Goal: Task Accomplishment & Management: Manage account settings

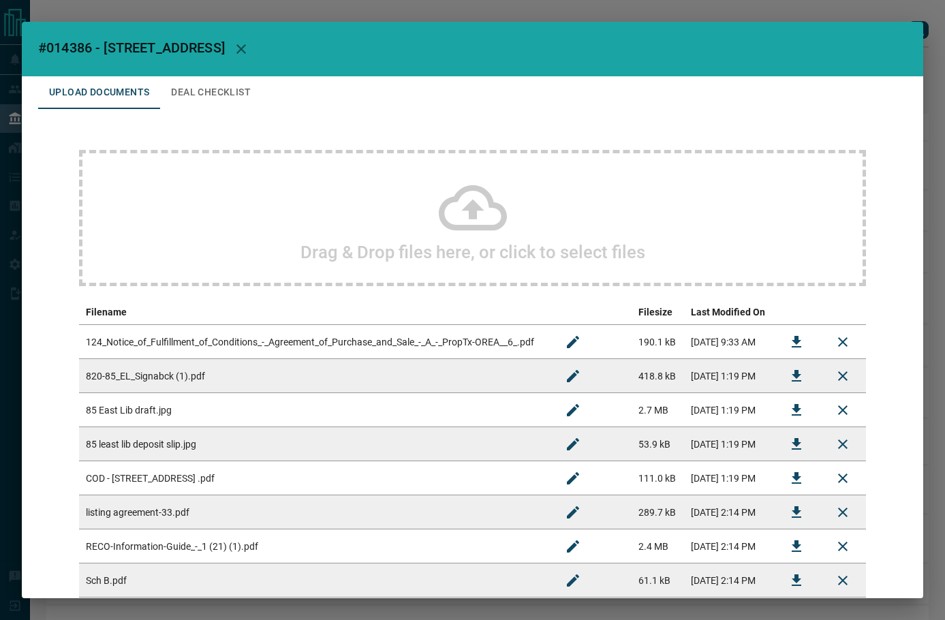
click at [65, 50] on span "#014386 - [STREET_ADDRESS]" at bounding box center [131, 48] width 187 height 16
copy span "014386"
click at [788, 378] on icon "Download" at bounding box center [796, 376] width 16 height 16
click at [239, 97] on button "Deal Checklist" at bounding box center [211, 92] width 102 height 33
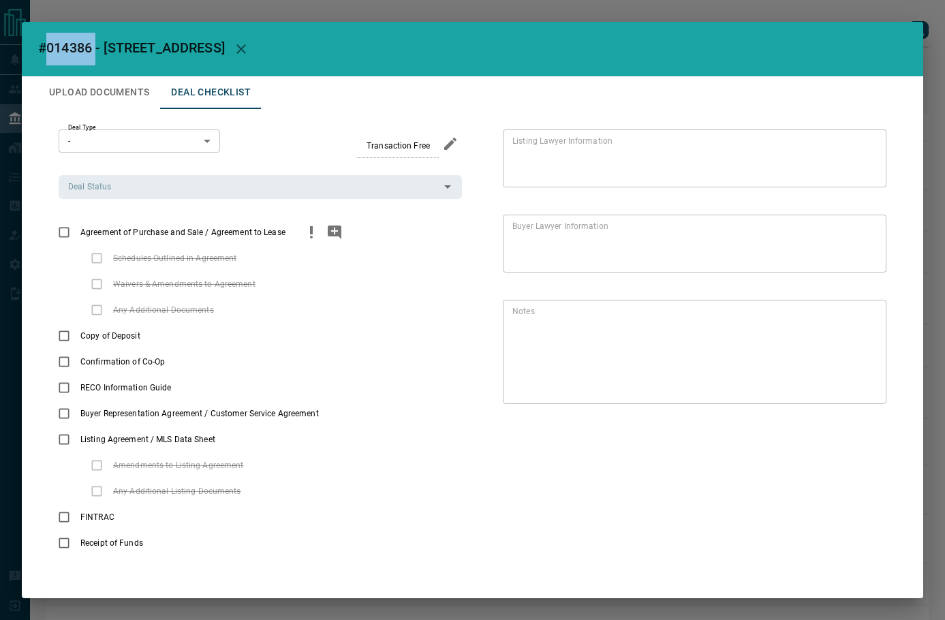
click at [307, 232] on icon "priority" at bounding box center [311, 232] width 16 height 16
click at [326, 236] on icon "add note" at bounding box center [334, 232] width 16 height 16
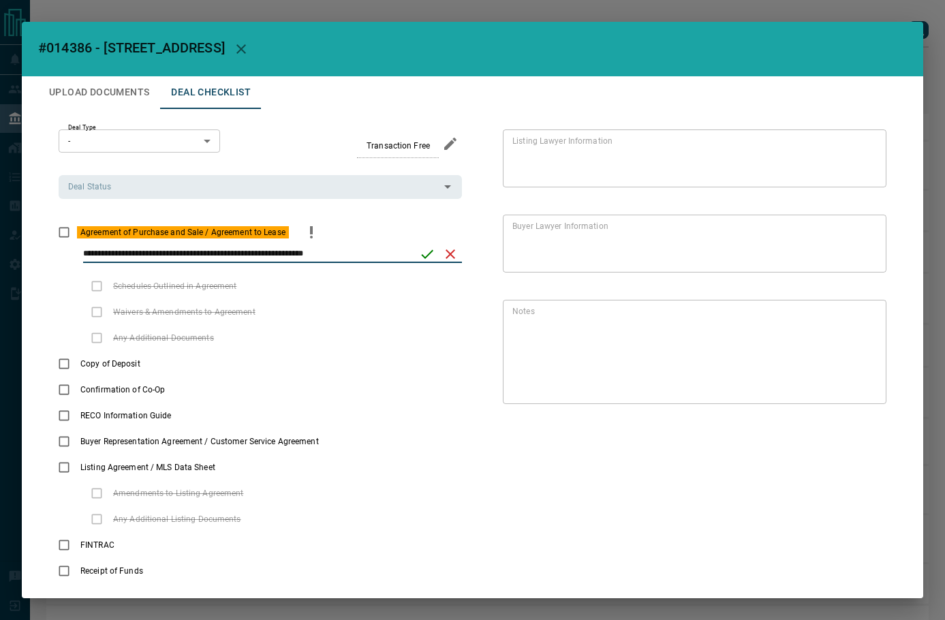
type input "**********"
click at [427, 258] on icon "save" at bounding box center [427, 254] width 16 height 16
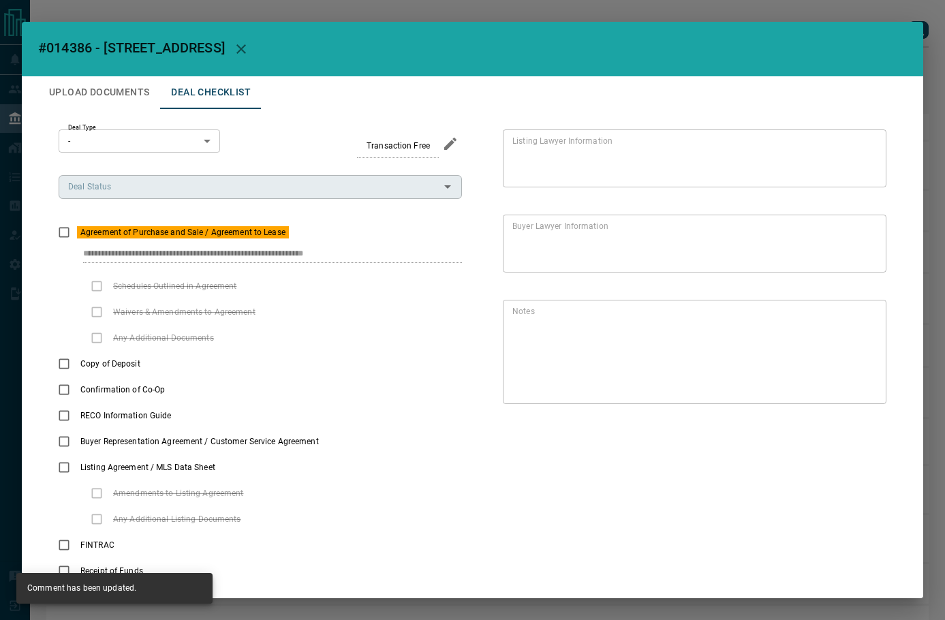
click at [380, 186] on input "Deal Status" at bounding box center [249, 186] width 373 height 15
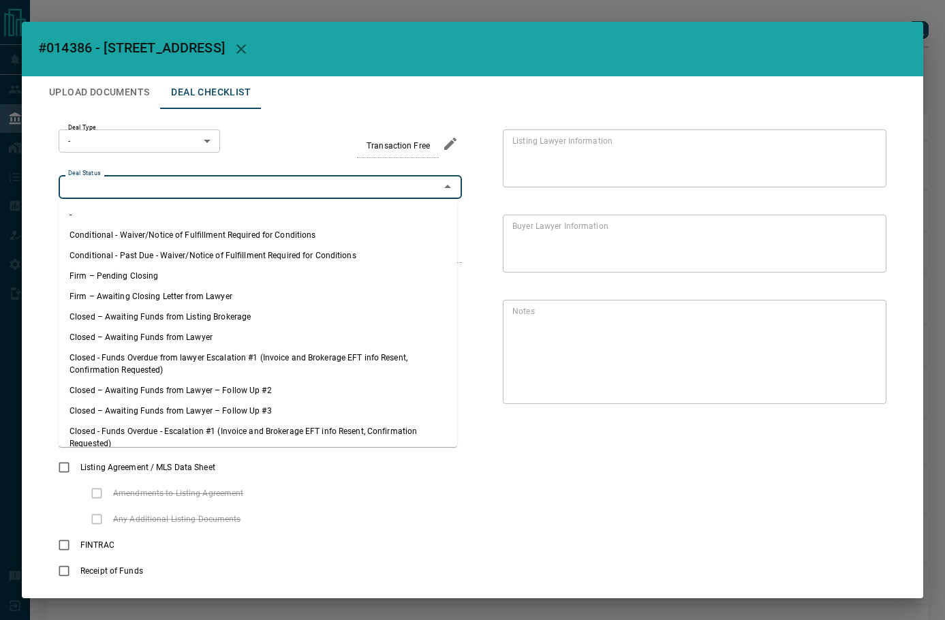
click at [266, 277] on li "Firm – Pending Closing" at bounding box center [258, 276] width 399 height 20
type input "**********"
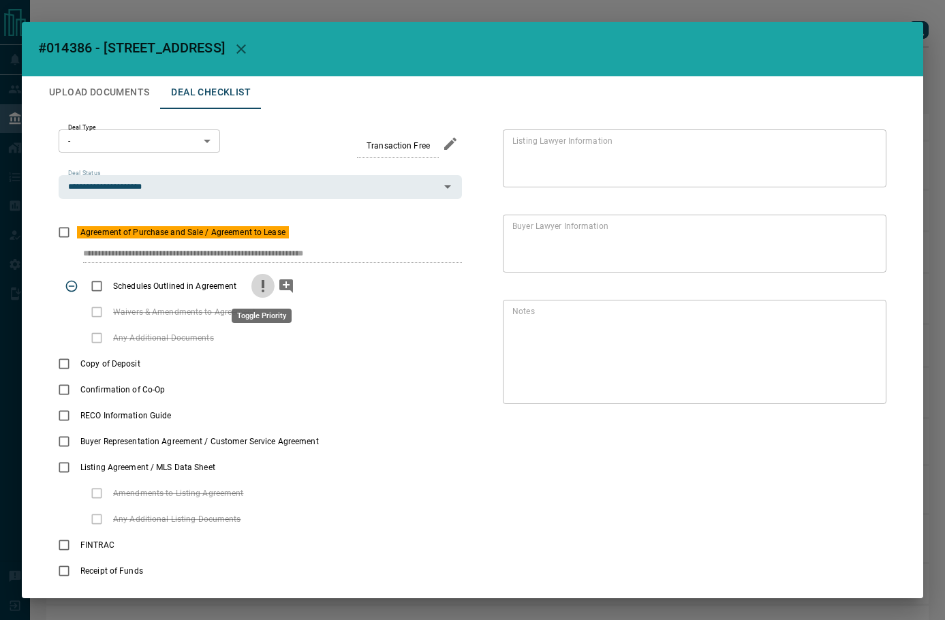
click at [261, 294] on button "priority" at bounding box center [262, 286] width 23 height 26
click at [279, 288] on icon "add note" at bounding box center [286, 286] width 14 height 14
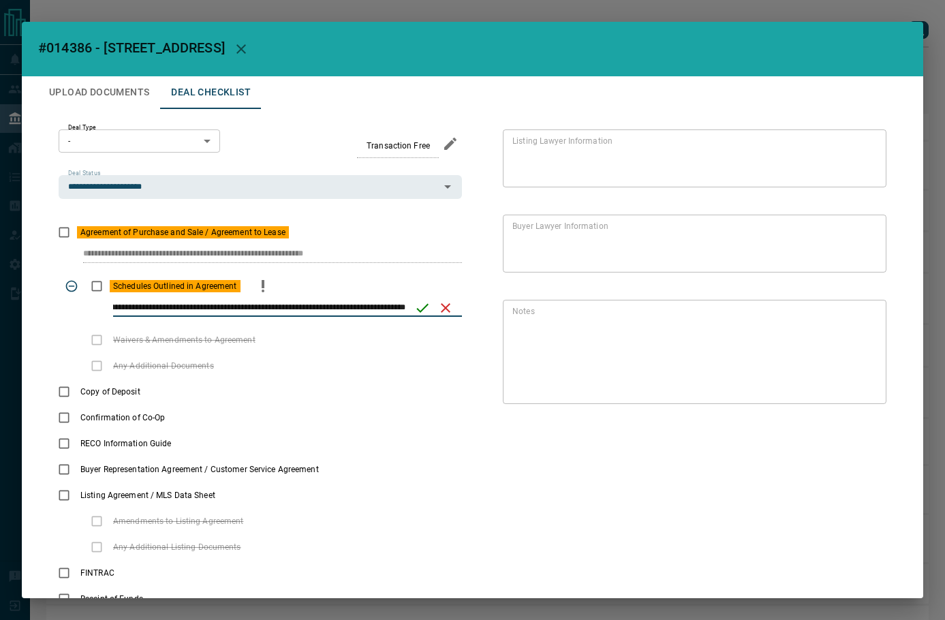
scroll to position [0, 416]
click at [431, 315] on button "save" at bounding box center [422, 307] width 23 height 23
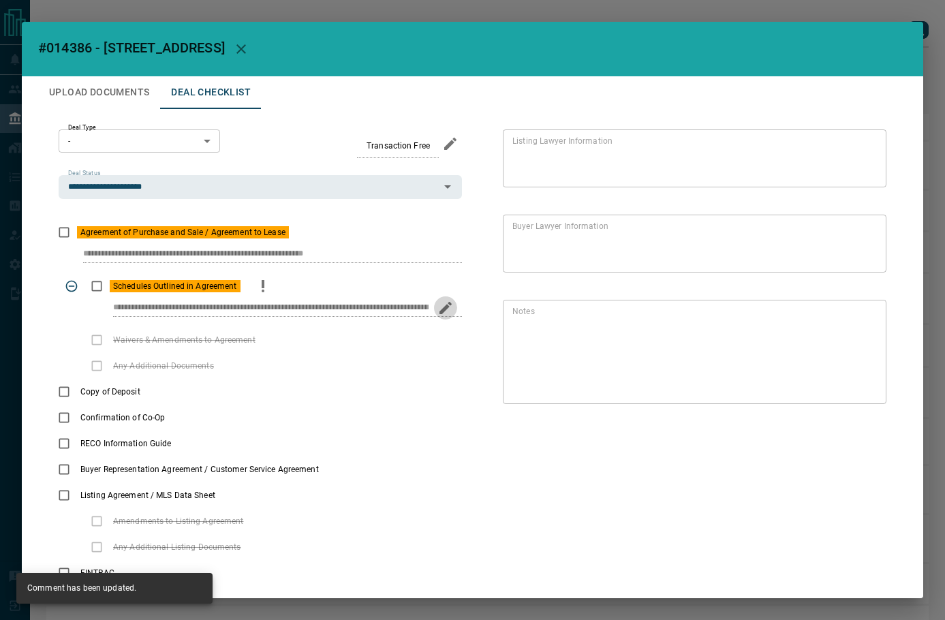
click at [443, 309] on icon "edit" at bounding box center [445, 308] width 12 height 12
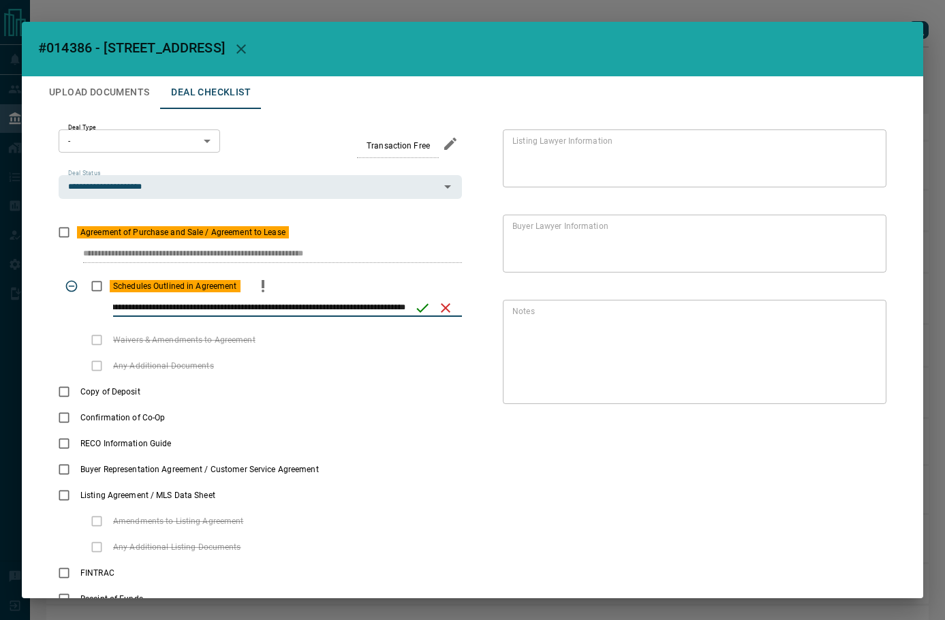
drag, startPoint x: 326, startPoint y: 302, endPoint x: 302, endPoint y: 307, distance: 23.5
click at [302, 307] on input "**********" at bounding box center [259, 308] width 292 height 18
click at [395, 306] on input "**********" at bounding box center [259, 308] width 292 height 18
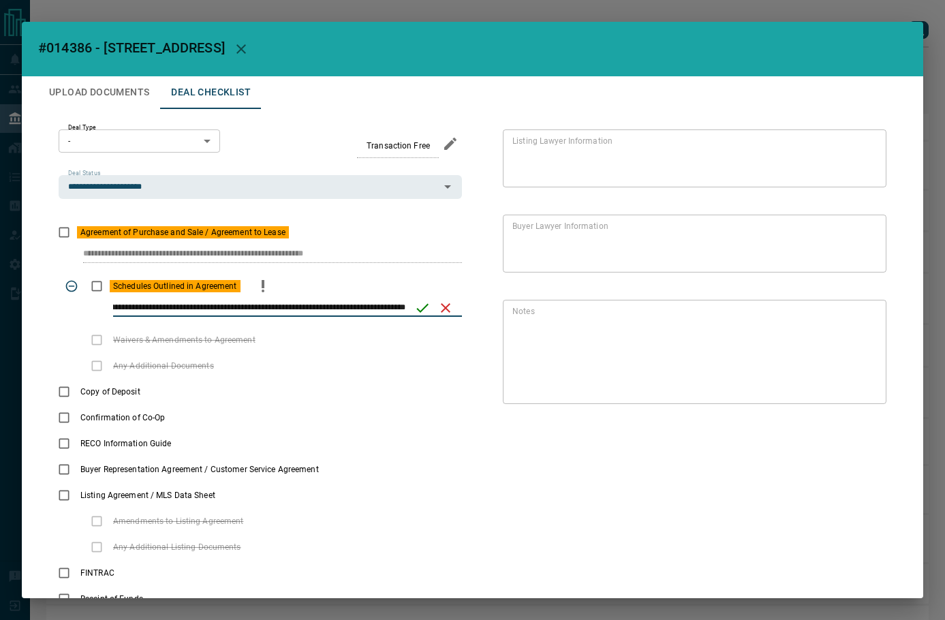
type input "**********"
click at [411, 302] on div "**********" at bounding box center [287, 308] width 349 height 18
click at [418, 307] on icon "save" at bounding box center [422, 308] width 16 height 16
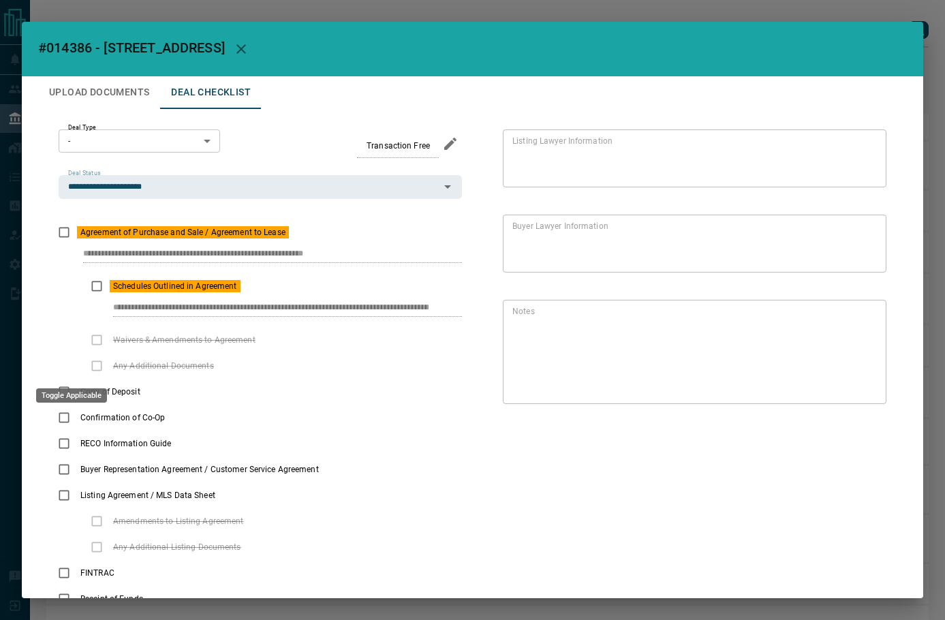
click at [65, 390] on div "Toggle Applicable" at bounding box center [71, 395] width 71 height 14
click at [127, 138] on body "Lead Transfers Leads Deals Listings Campaigns Quota Rules Agent Quotas Admin Mo…" at bounding box center [472, 342] width 945 height 685
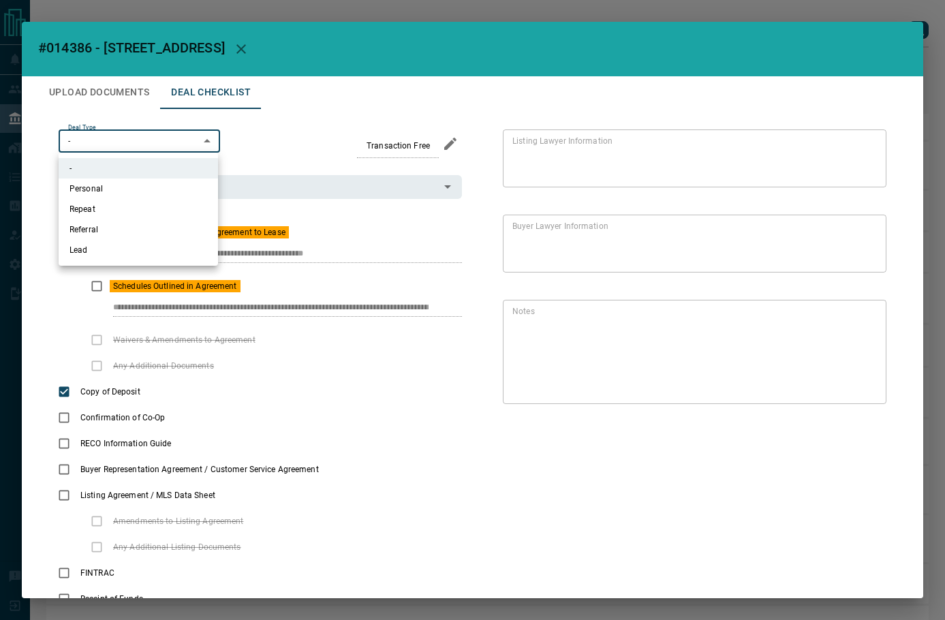
click at [147, 194] on li "Personal" at bounding box center [138, 188] width 159 height 20
type input "*"
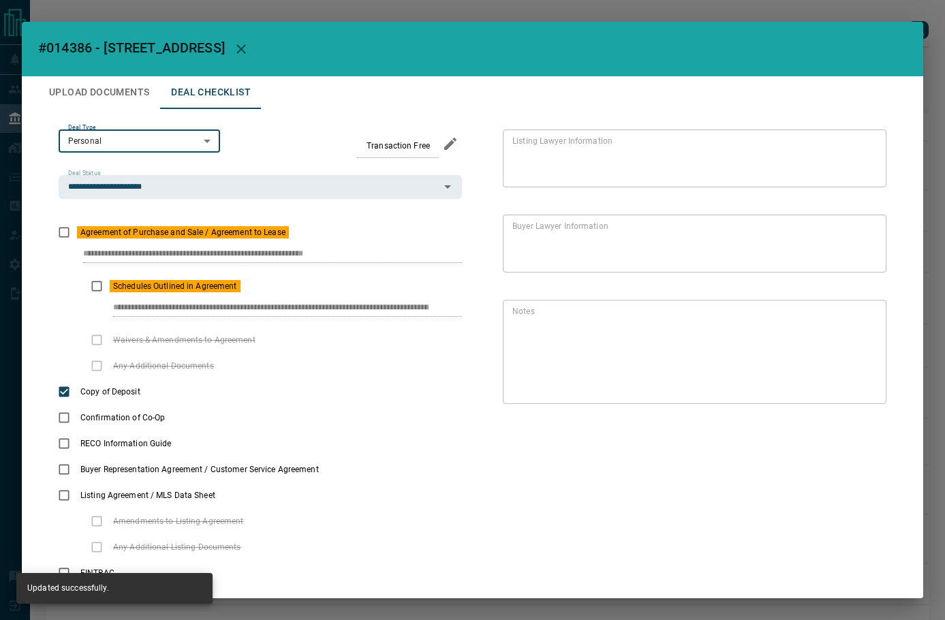
click at [117, 96] on button "Upload Documents" at bounding box center [99, 92] width 122 height 33
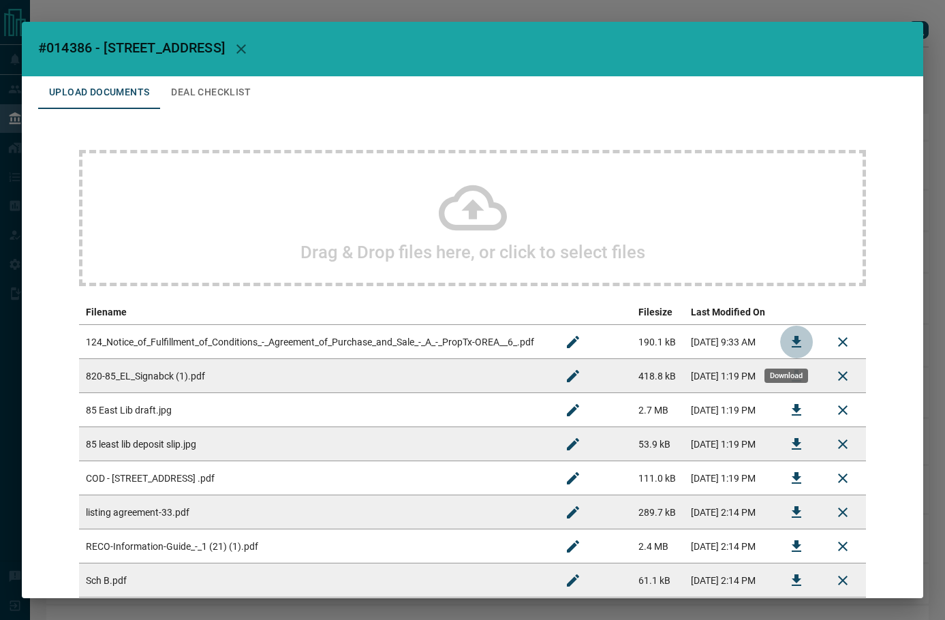
click at [794, 343] on button "Download" at bounding box center [796, 342] width 33 height 33
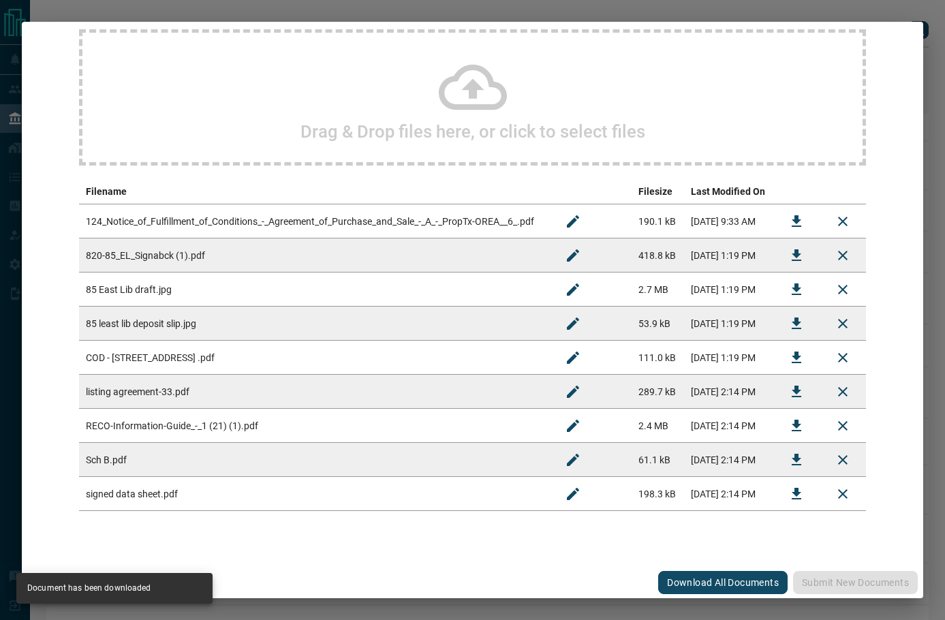
scroll to position [123, 0]
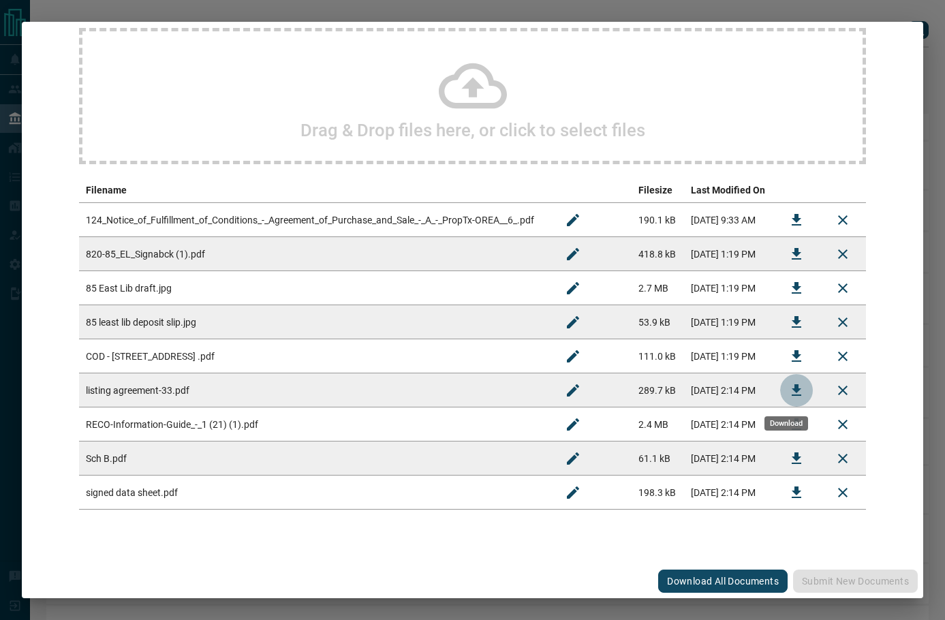
click at [791, 386] on icon "Download" at bounding box center [796, 390] width 16 height 16
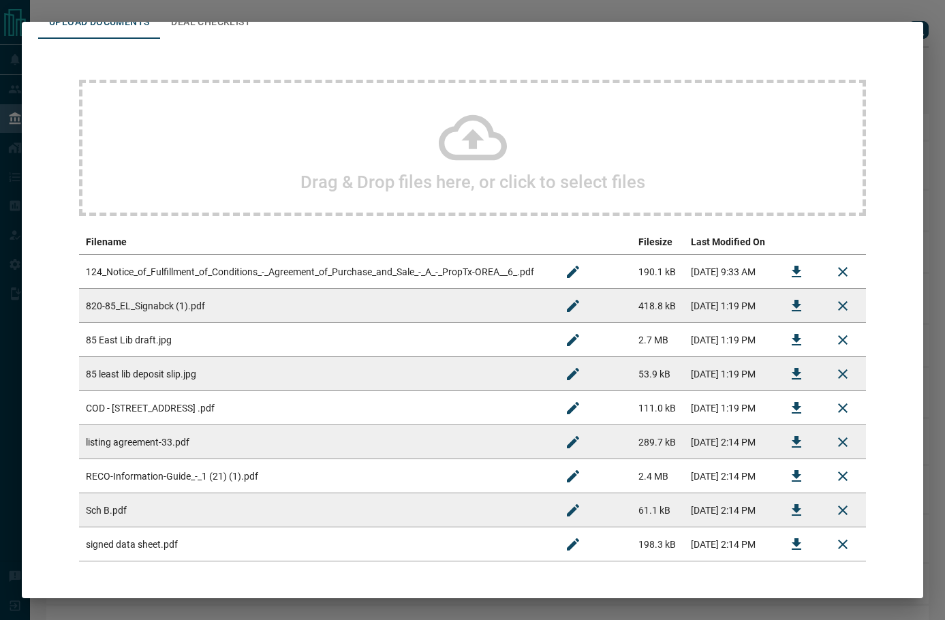
scroll to position [0, 0]
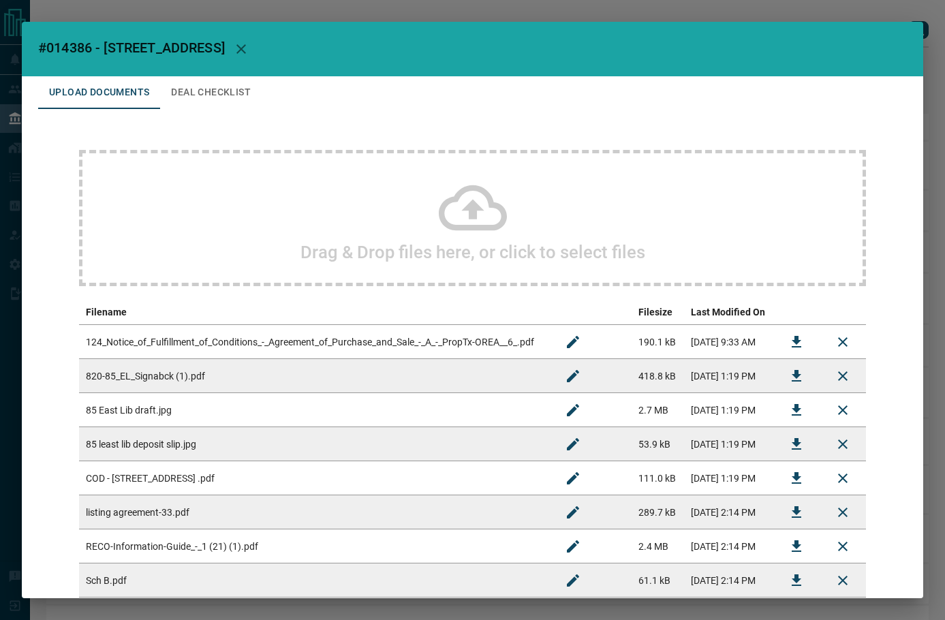
click at [214, 87] on button "Deal Checklist" at bounding box center [211, 92] width 102 height 33
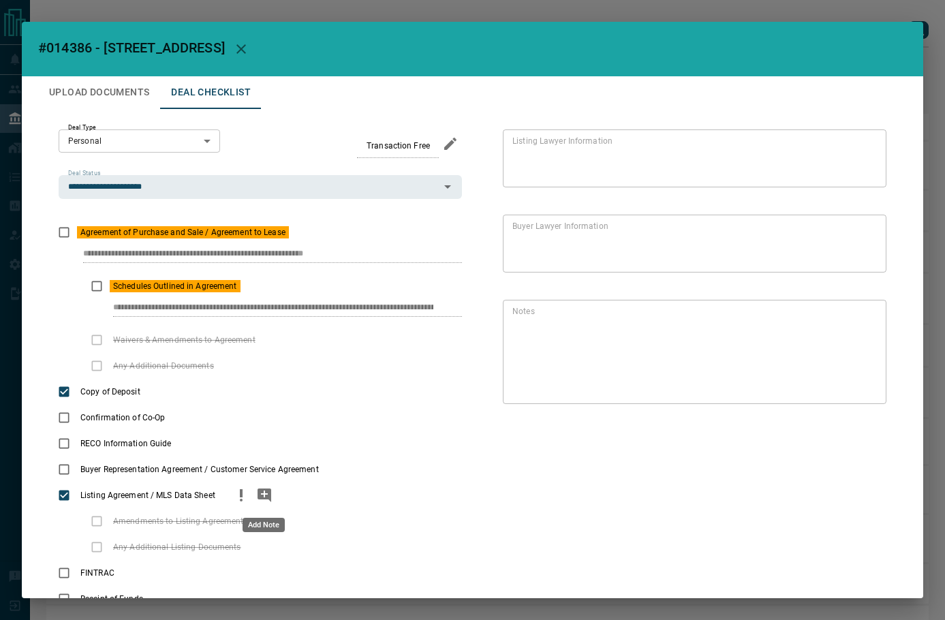
click at [261, 498] on icon "add note" at bounding box center [265, 495] width 14 height 14
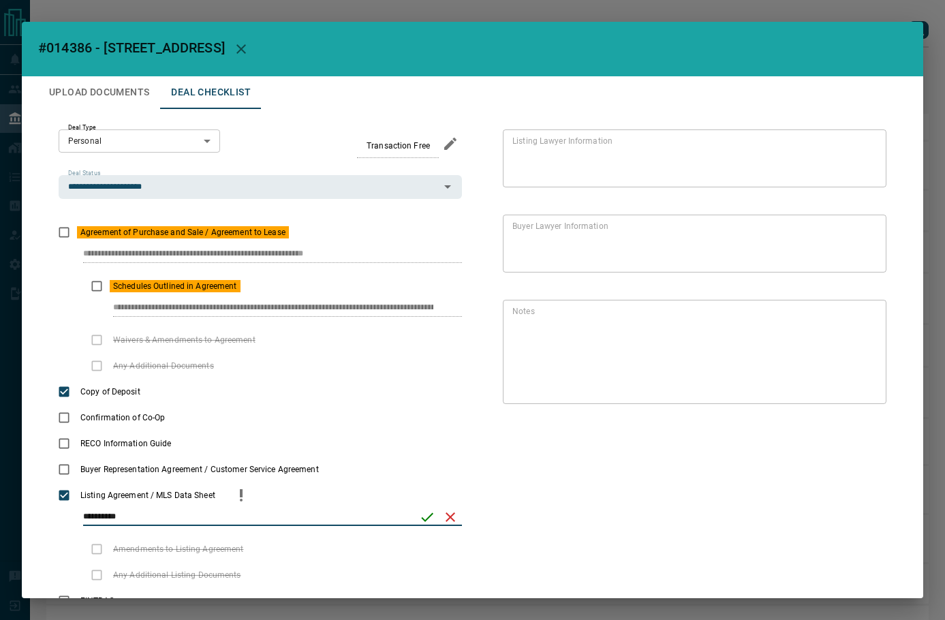
type input "**********"
drag, startPoint x: 429, startPoint y: 521, endPoint x: 166, endPoint y: 488, distance: 264.3
click at [428, 521] on icon "save" at bounding box center [427, 517] width 16 height 16
click at [129, 83] on button "Upload Documents" at bounding box center [99, 92] width 122 height 33
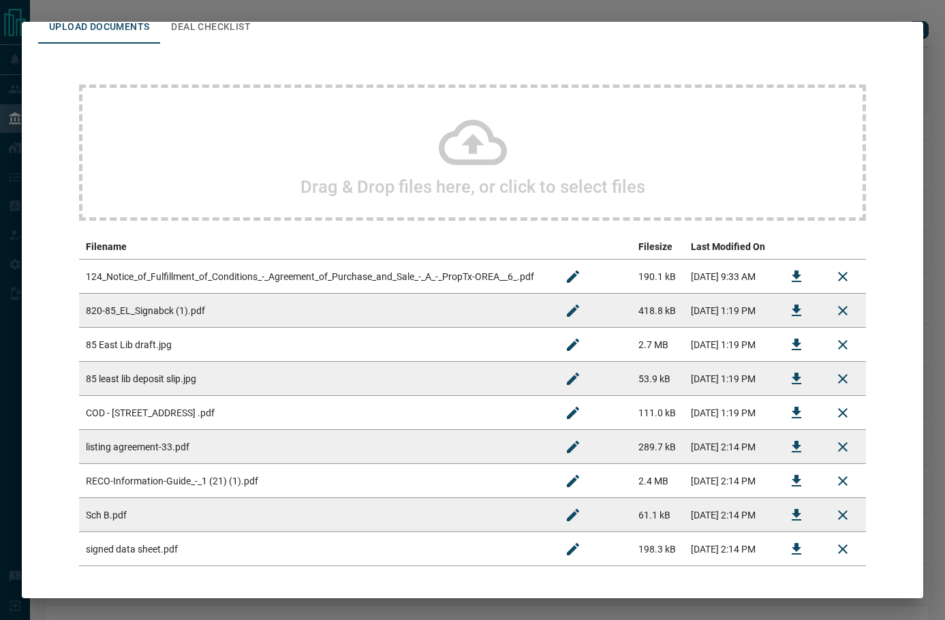
scroll to position [123, 0]
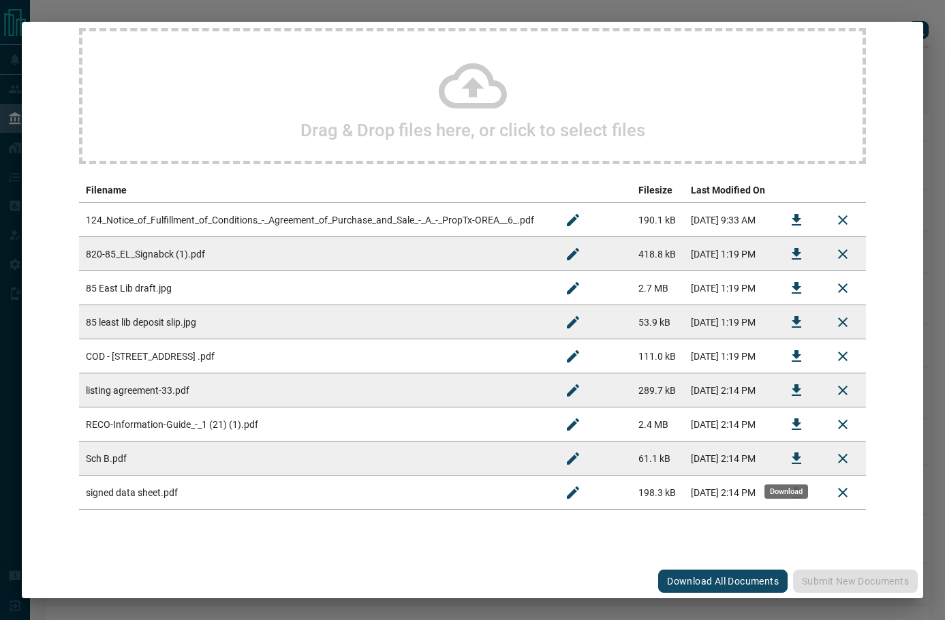
click at [788, 461] on icon "Download" at bounding box center [796, 458] width 16 height 16
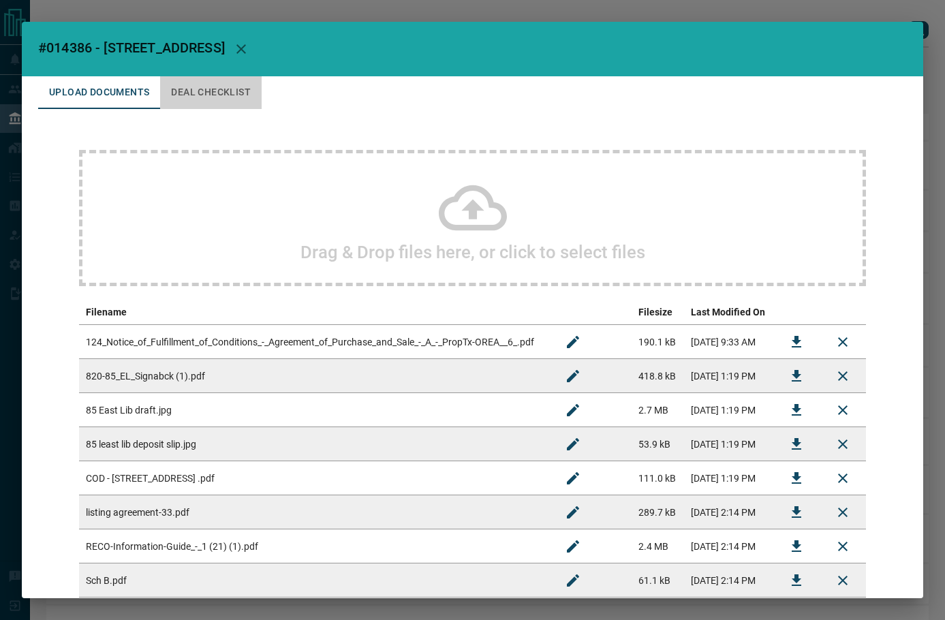
click at [185, 79] on button "Deal Checklist" at bounding box center [211, 92] width 102 height 33
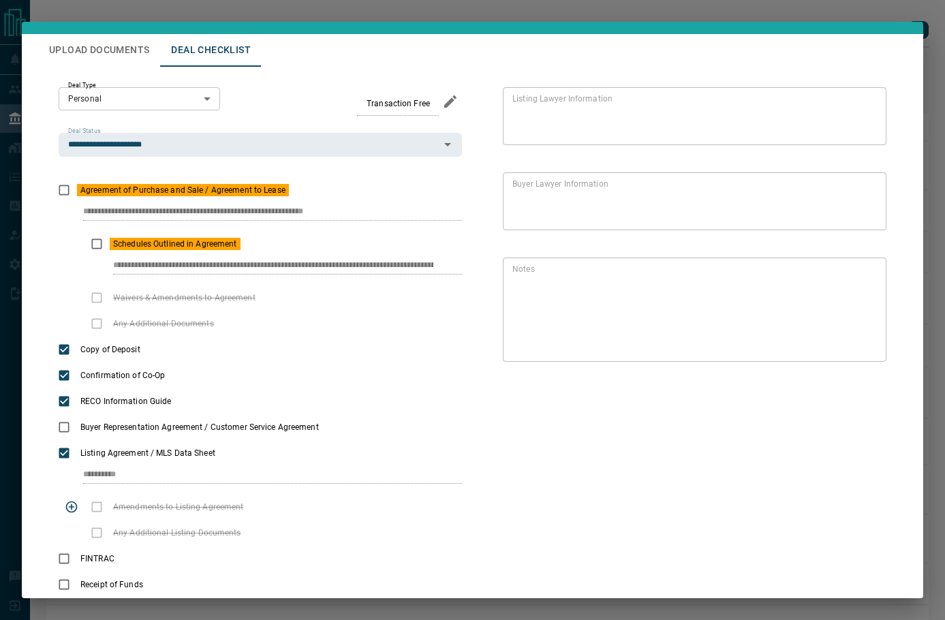
scroll to position [87, 0]
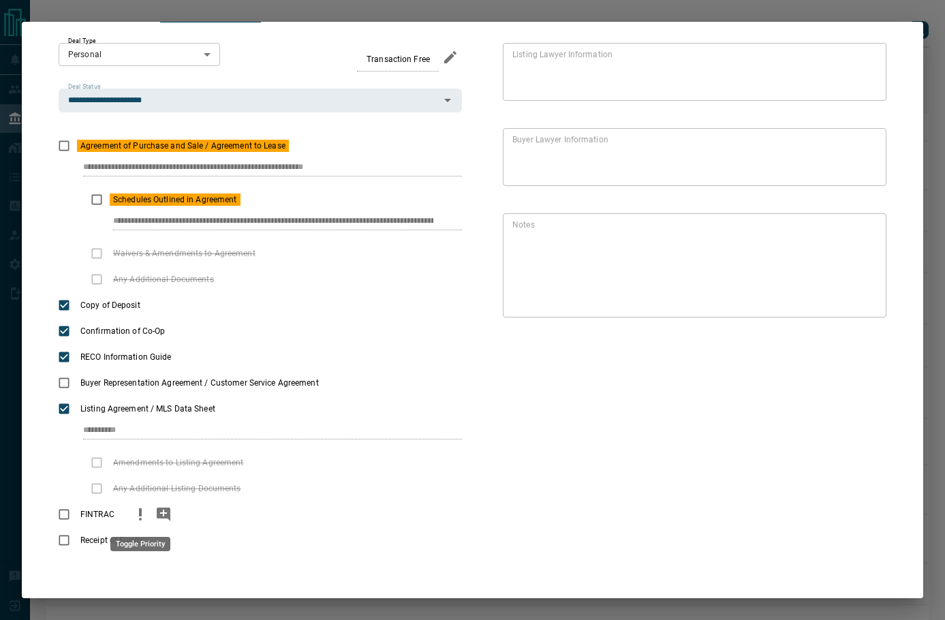
click at [134, 510] on icon "priority" at bounding box center [140, 514] width 16 height 16
click at [380, 159] on div "**********" at bounding box center [260, 173] width 403 height 28
drag, startPoint x: 100, startPoint y: 222, endPoint x: 501, endPoint y: 233, distance: 401.4
click at [501, 234] on div "**********" at bounding box center [472, 297] width 869 height 551
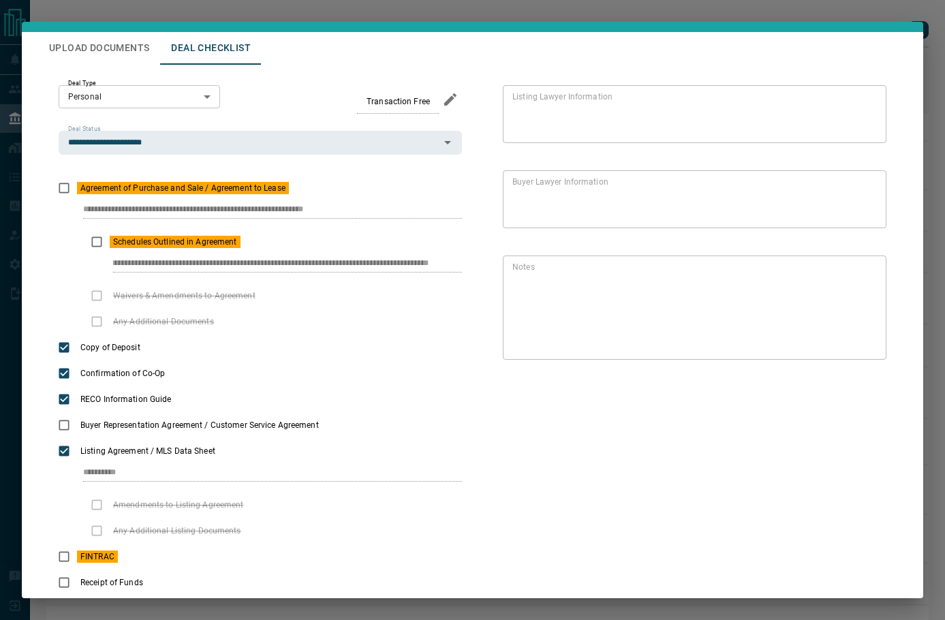
scroll to position [0, 0]
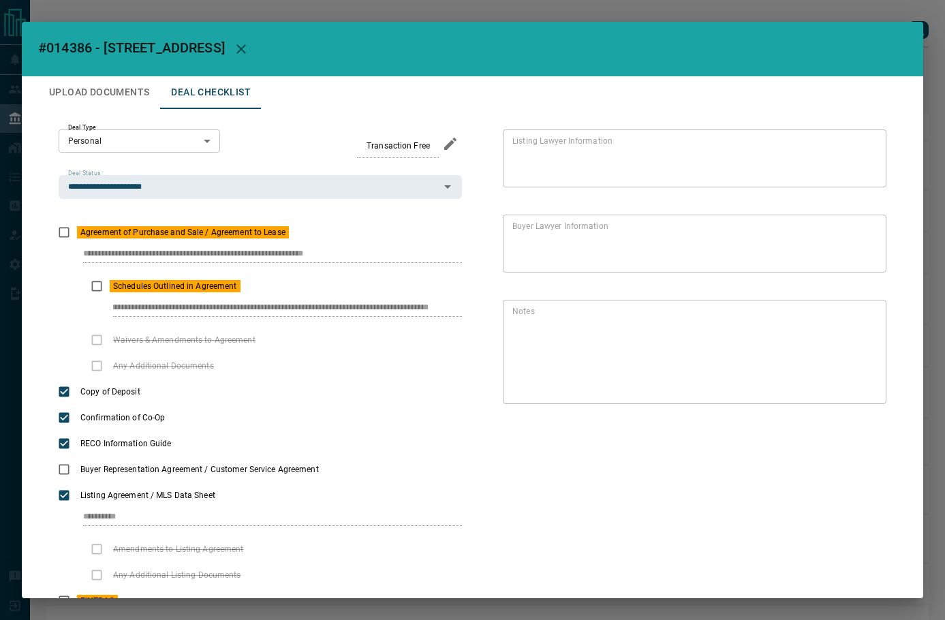
click at [113, 98] on button "Upload Documents" at bounding box center [99, 92] width 122 height 33
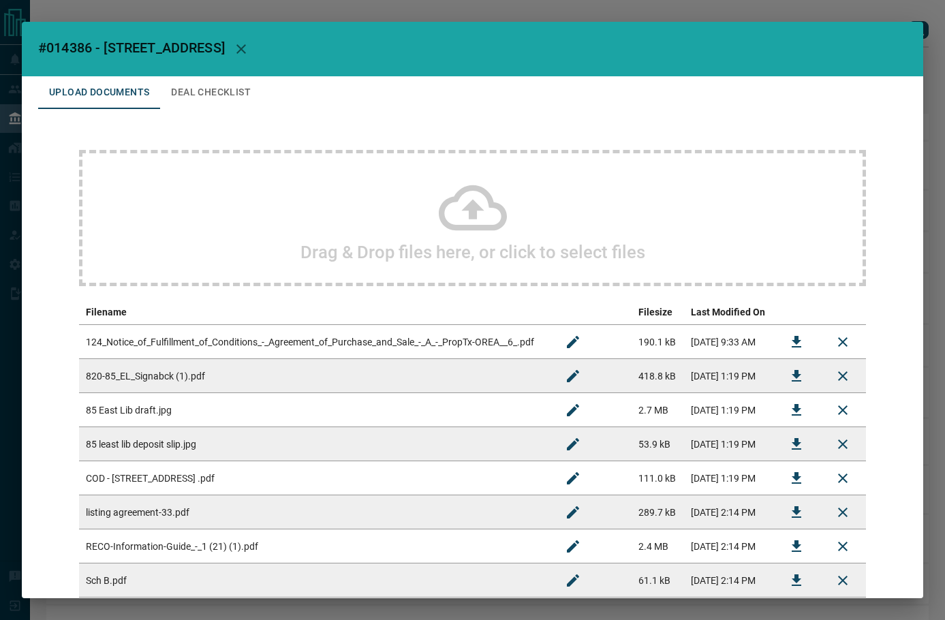
click at [216, 91] on button "Deal Checklist" at bounding box center [211, 92] width 102 height 33
